Goal: Check status: Check status

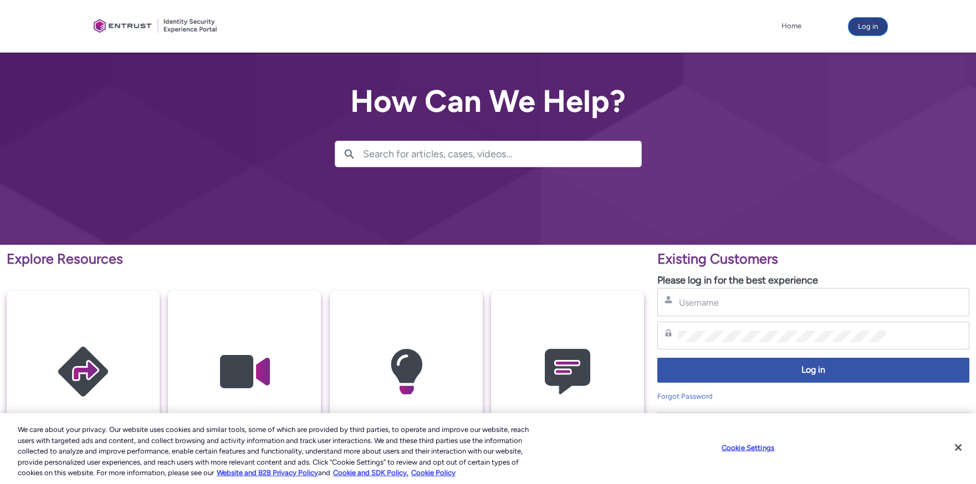
click at [857, 27] on button "Log in" at bounding box center [867, 27] width 39 height 18
type input "[PERSON_NAME][EMAIL_ADDRESS][PERSON_NAME][DOMAIN_NAME]"
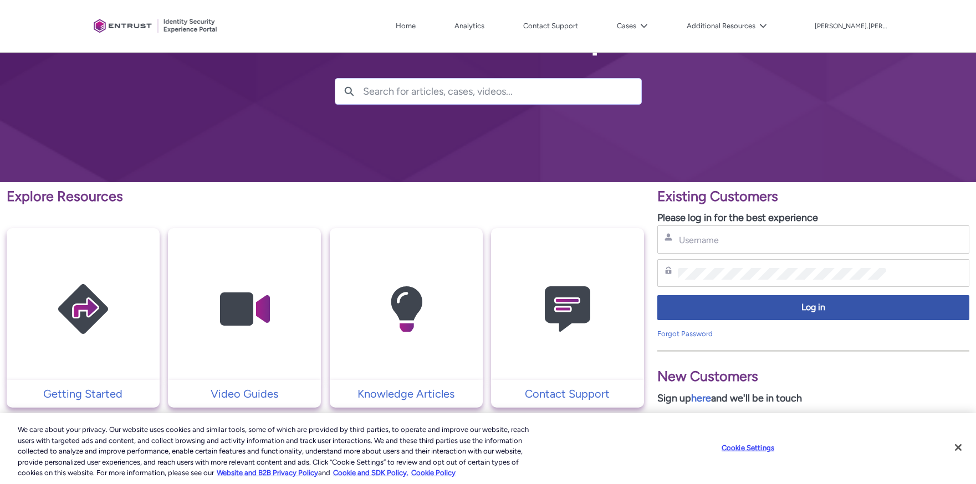
scroll to position [35, 0]
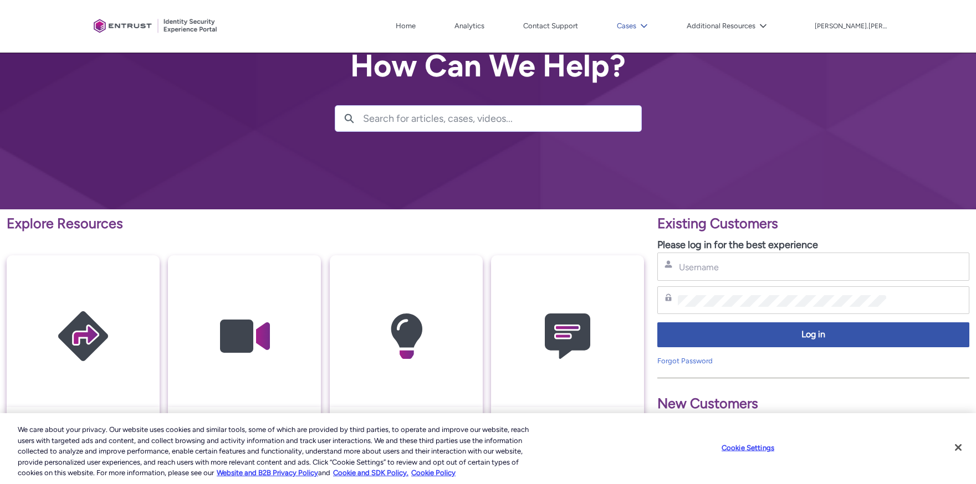
click at [645, 24] on button "Cases" at bounding box center [632, 26] width 37 height 17
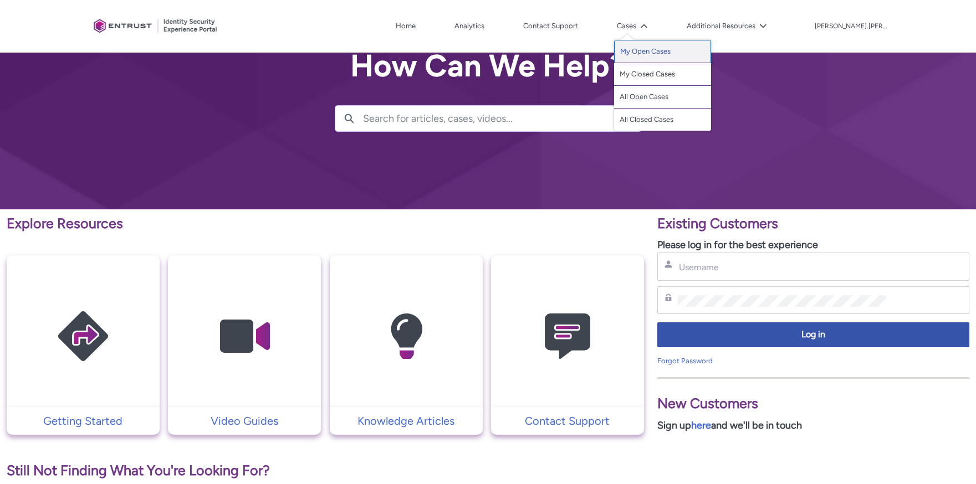
click at [654, 48] on link "My Open Cases" at bounding box center [662, 51] width 97 height 23
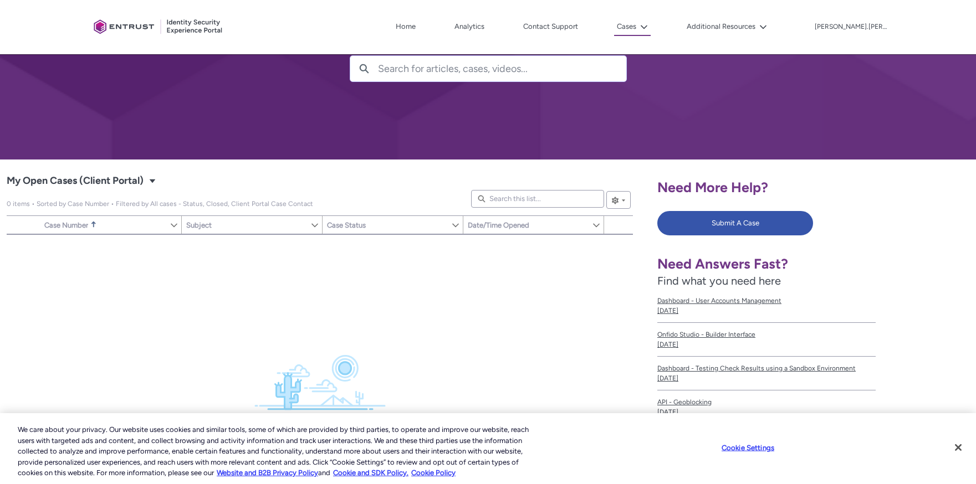
scroll to position [73, 0]
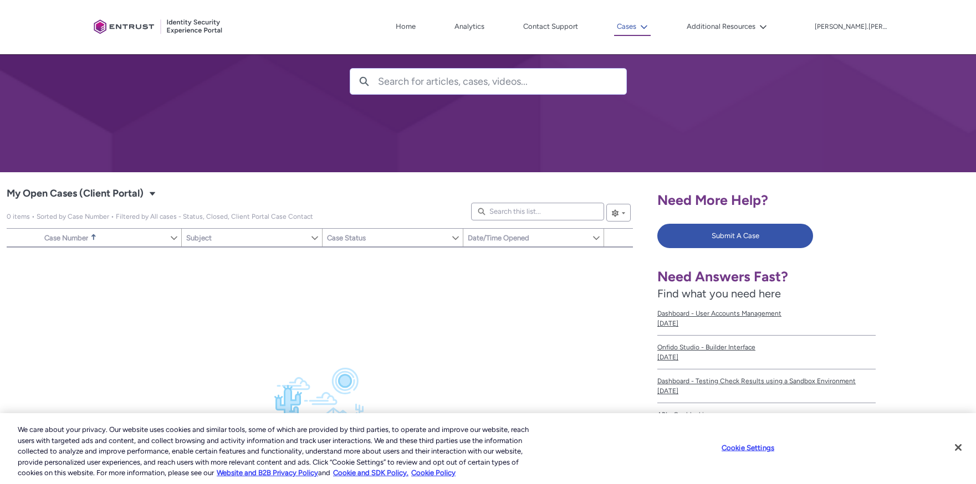
click at [651, 19] on button "Cases" at bounding box center [632, 27] width 37 height 18
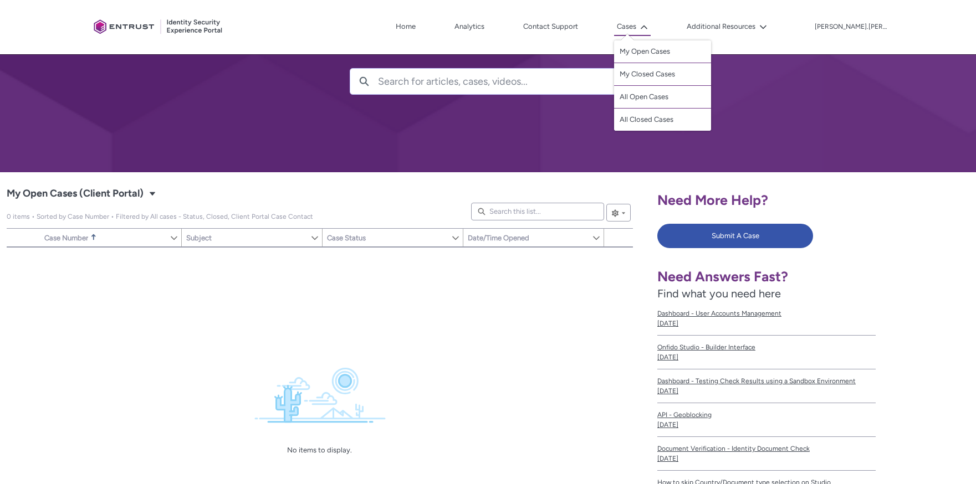
click at [568, 301] on div "Item Number Sort Case Number Sorted Ascending Show Case Number Column Actions S…" at bounding box center [320, 404] width 626 height 315
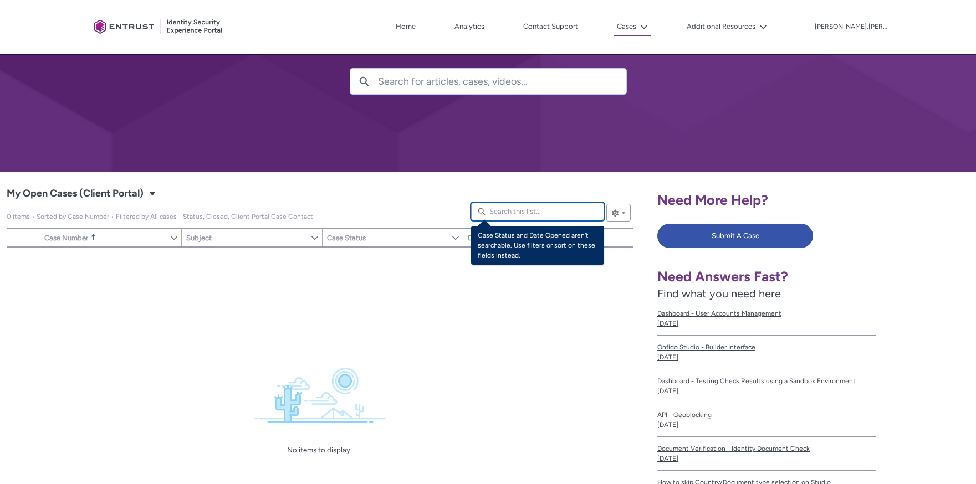
click at [538, 220] on div "My Open Cases (Client Portal)|Cases|List View" at bounding box center [537, 212] width 133 height 18
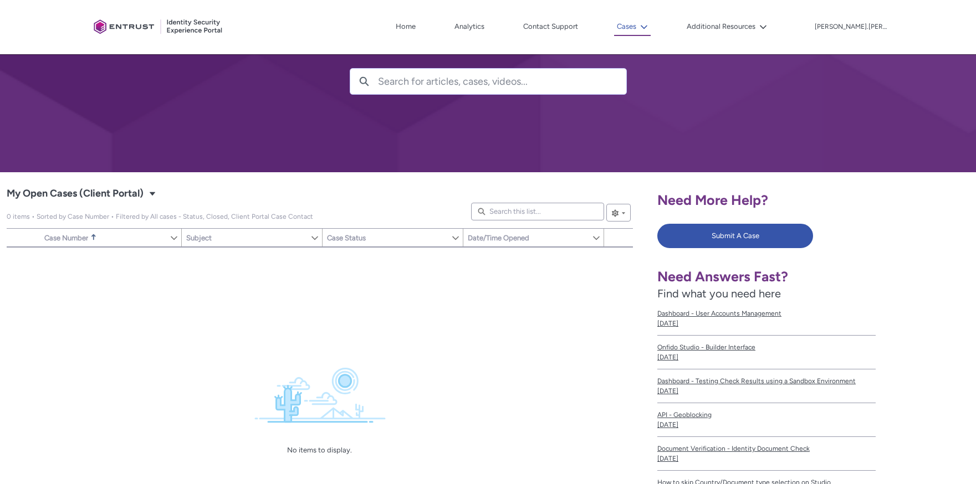
click at [651, 22] on button "Cases" at bounding box center [632, 27] width 37 height 18
